Goal: Transaction & Acquisition: Purchase product/service

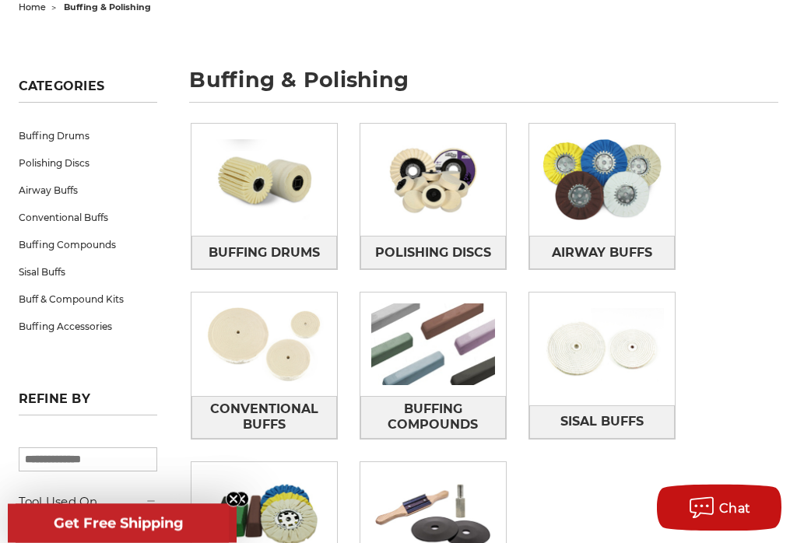
scroll to position [177, 0]
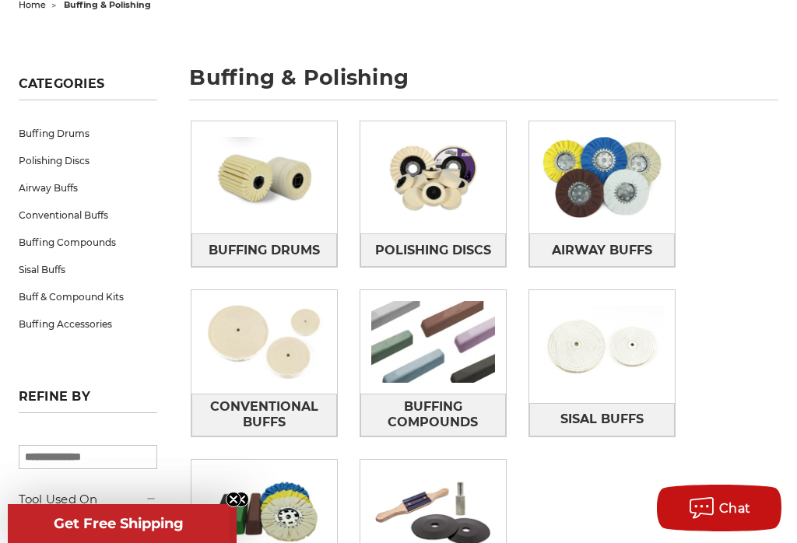
click at [428, 350] on img at bounding box center [433, 341] width 146 height 103
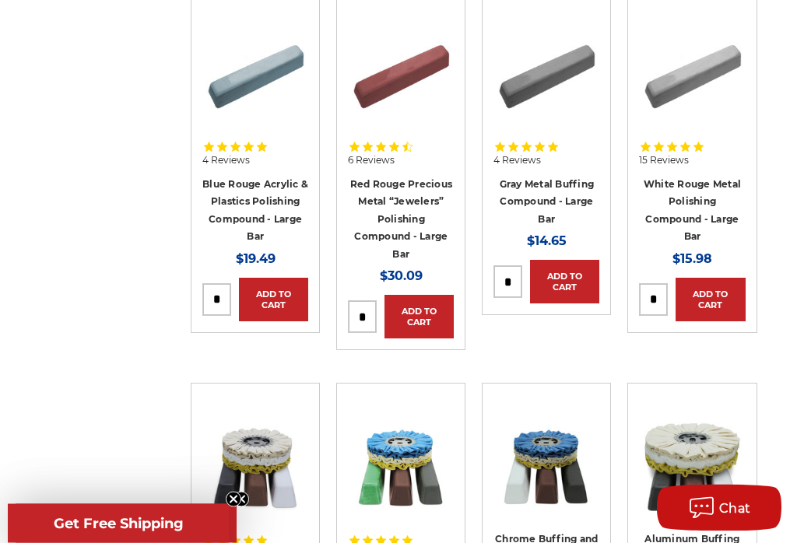
scroll to position [694, 0]
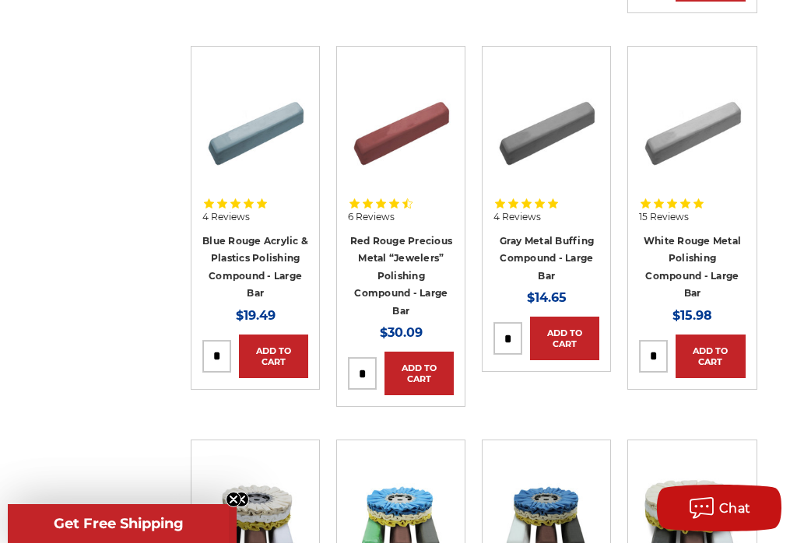
click at [564, 317] on link "Add to Cart" at bounding box center [564, 339] width 69 height 44
click at [574, 317] on link "Added to Cart" at bounding box center [564, 339] width 69 height 44
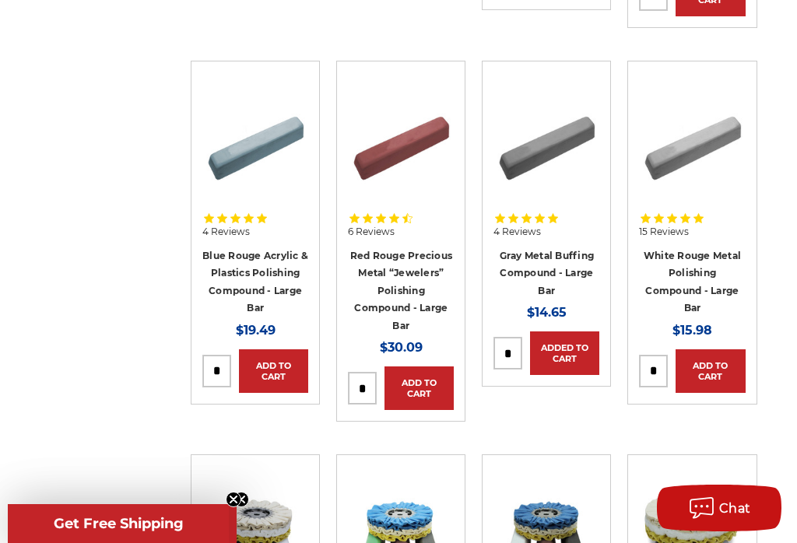
scroll to position [636, 0]
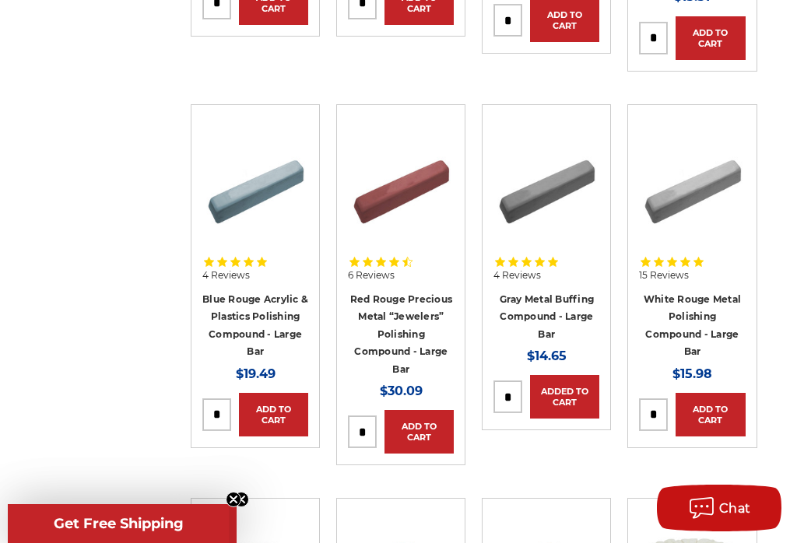
click at [539, 167] on img at bounding box center [546, 188] width 106 height 106
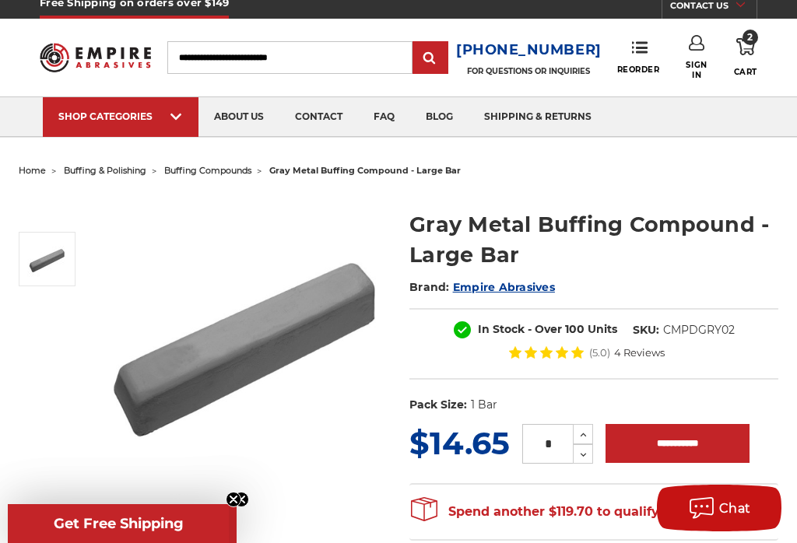
scroll to position [2, 0]
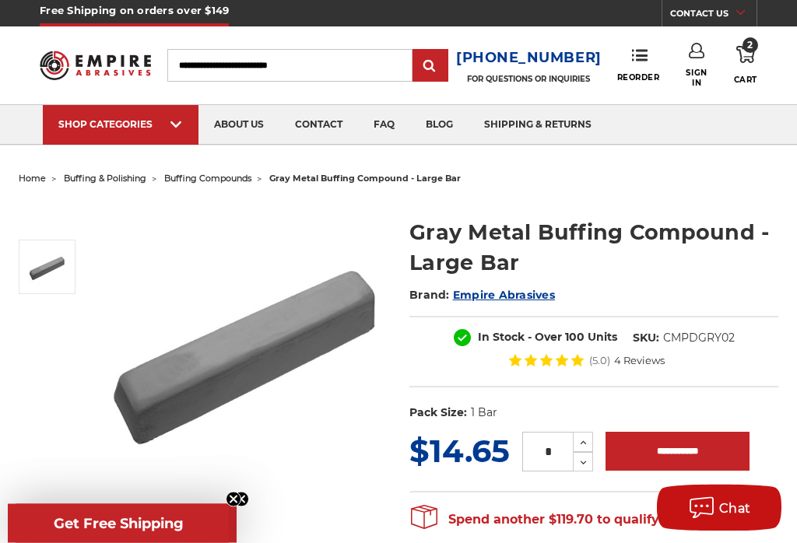
click at [755, 52] on span "2" at bounding box center [750, 46] width 16 height 16
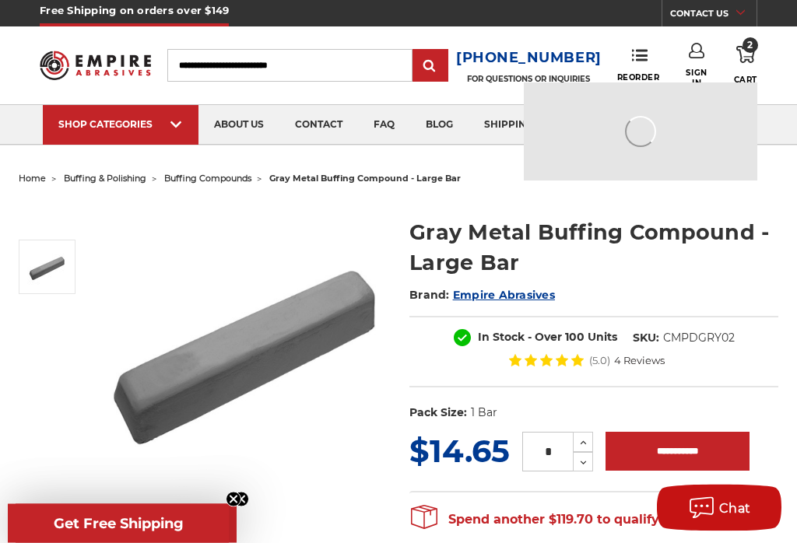
scroll to position [3, 0]
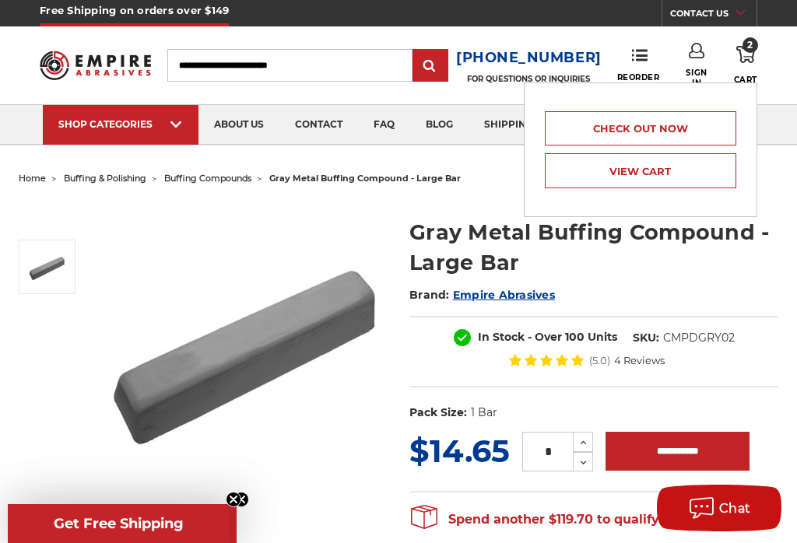
click at [675, 173] on link "View Cart" at bounding box center [640, 170] width 191 height 35
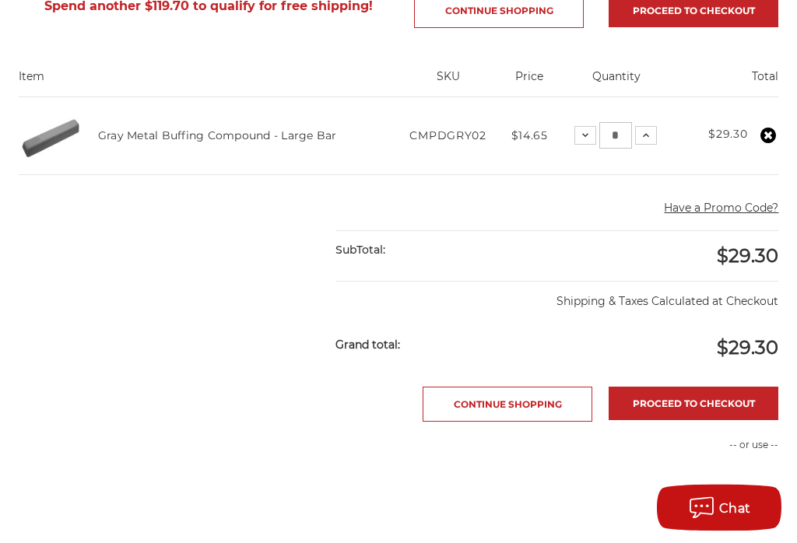
scroll to position [306, 0]
click at [728, 402] on link "Proceed to checkout" at bounding box center [694, 403] width 170 height 33
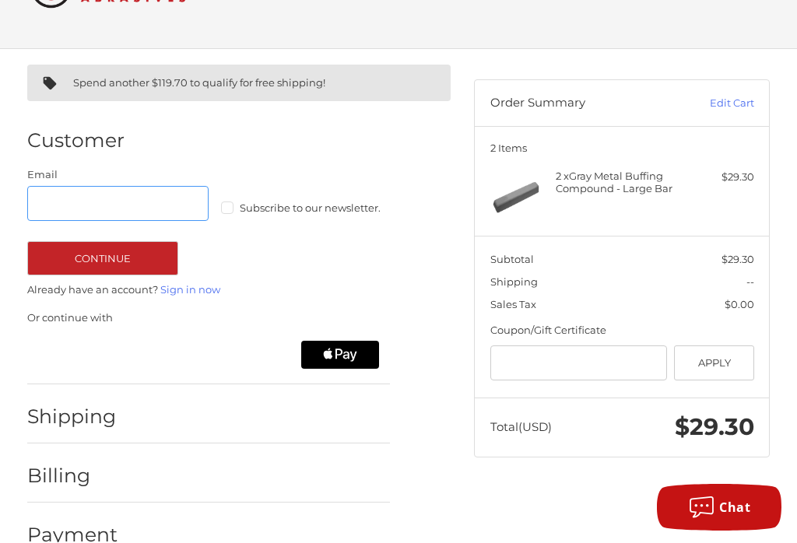
scroll to position [81, 0]
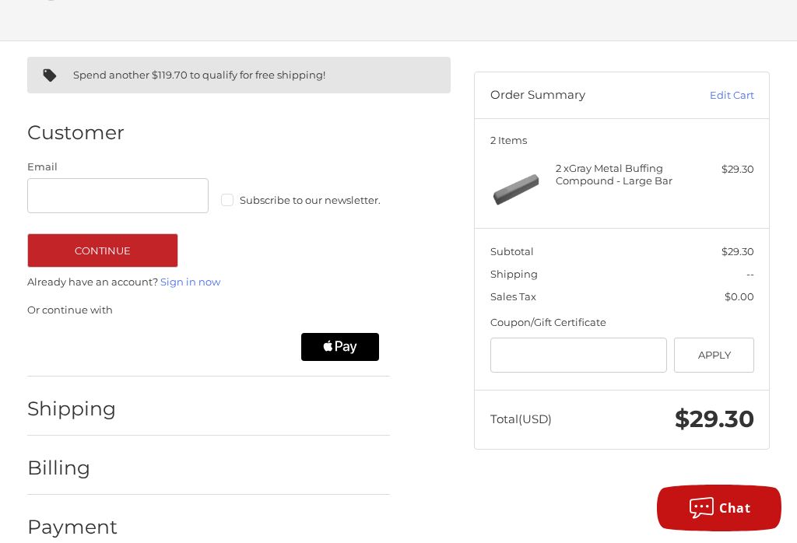
click at [332, 398] on div "Shipping" at bounding box center [208, 408] width 363 height 53
click at [268, 416] on div at bounding box center [261, 412] width 257 height 19
click at [290, 475] on div at bounding box center [261, 471] width 257 height 19
click at [93, 407] on h2 "Shipping" at bounding box center [72, 409] width 91 height 24
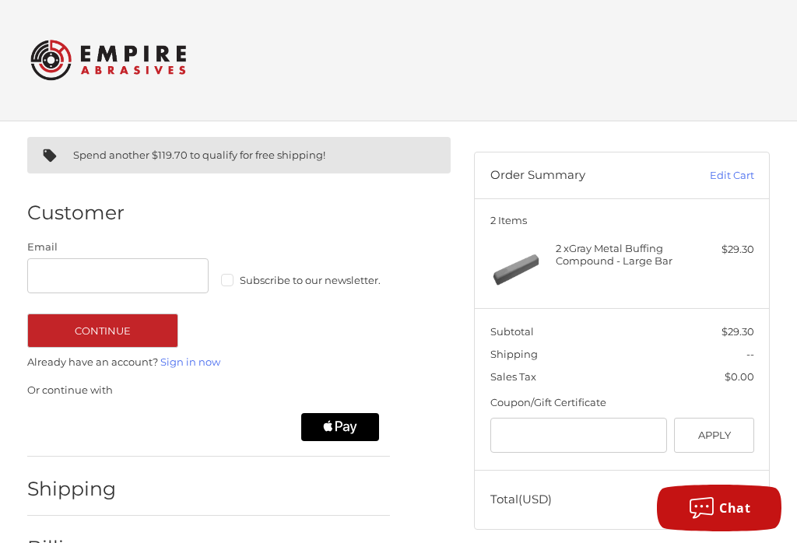
scroll to position [0, 0]
